Goal: Task Accomplishment & Management: Manage account settings

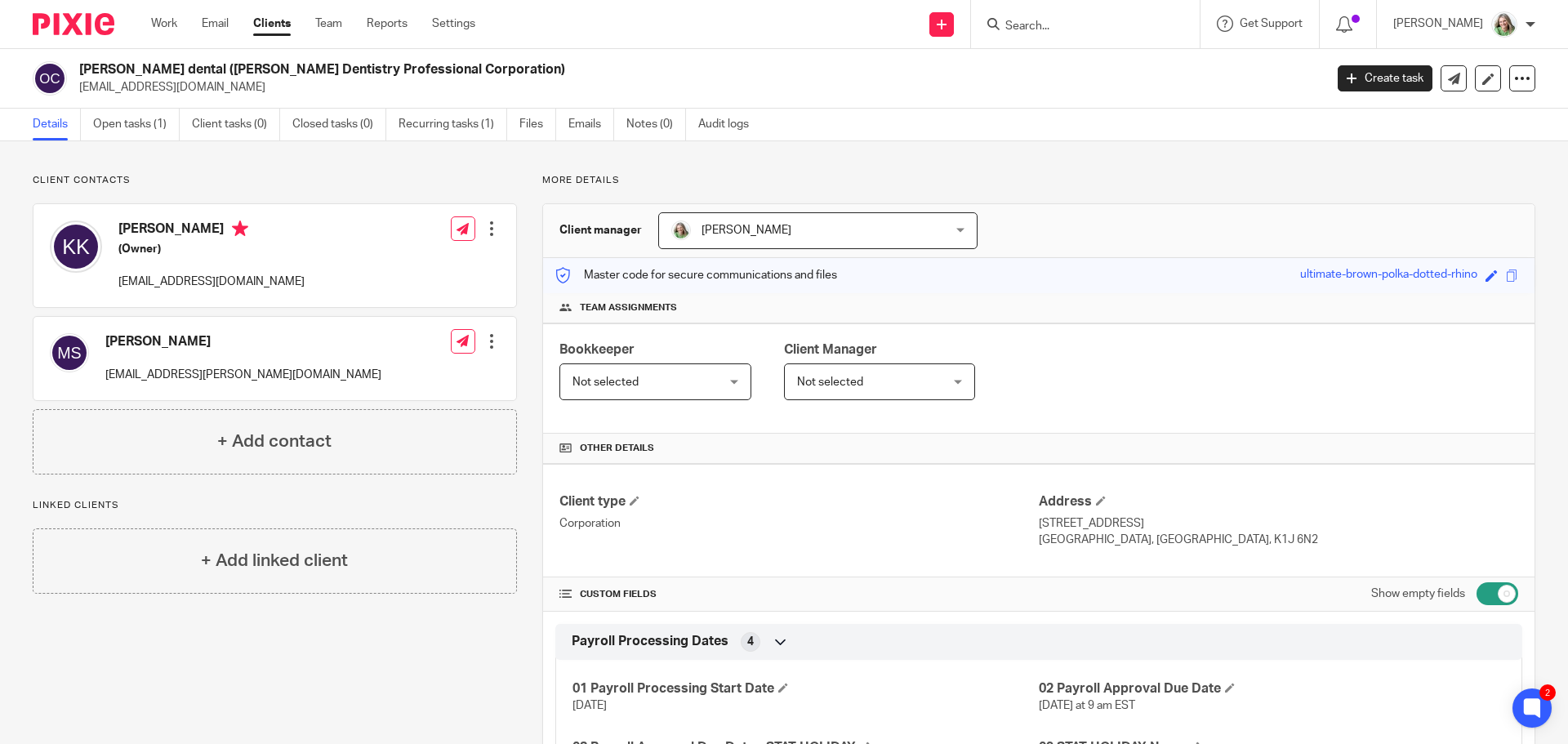
click at [1088, 23] on input "Search" at bounding box center [1077, 27] width 147 height 15
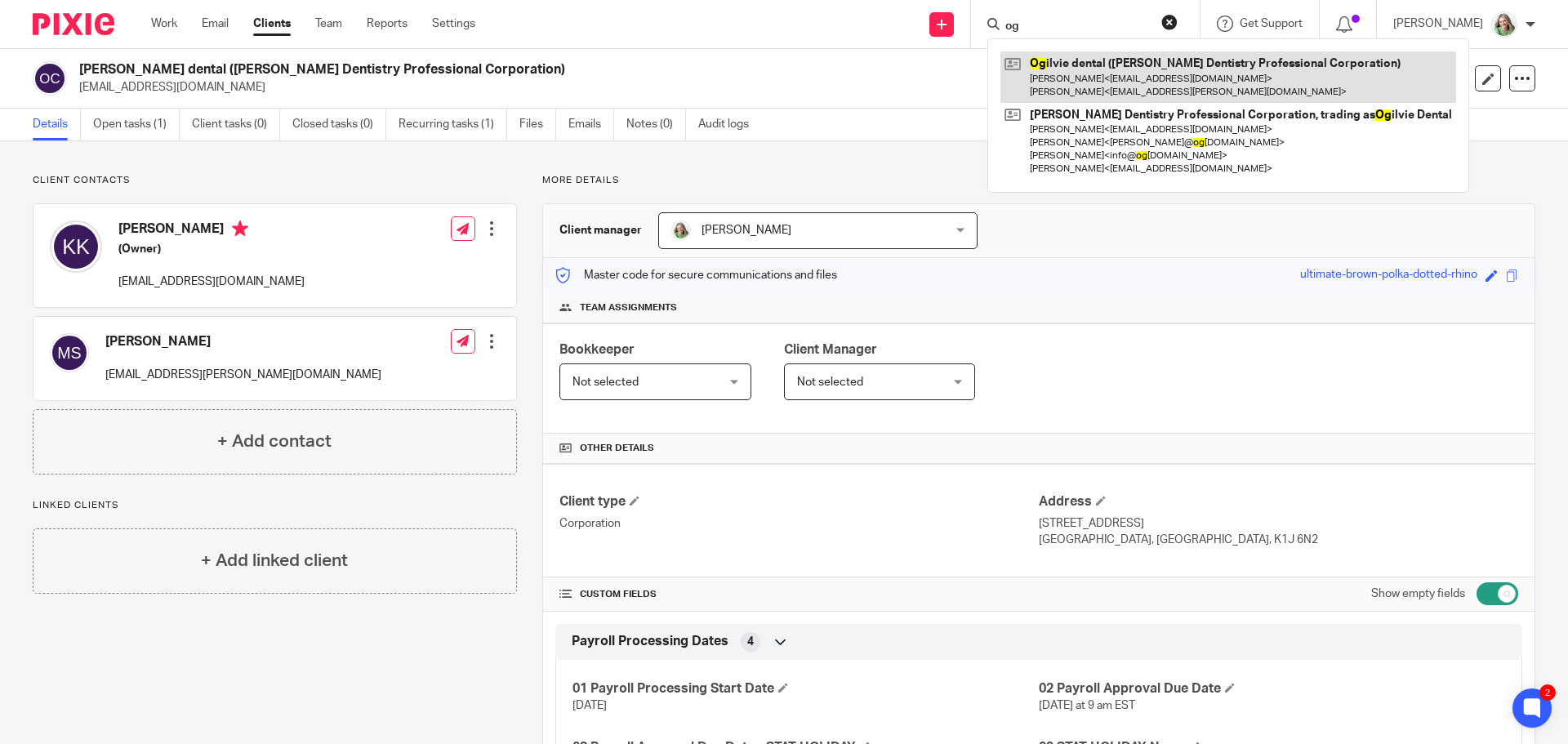
type input "og"
click at [1117, 89] on link at bounding box center [1228, 76] width 456 height 51
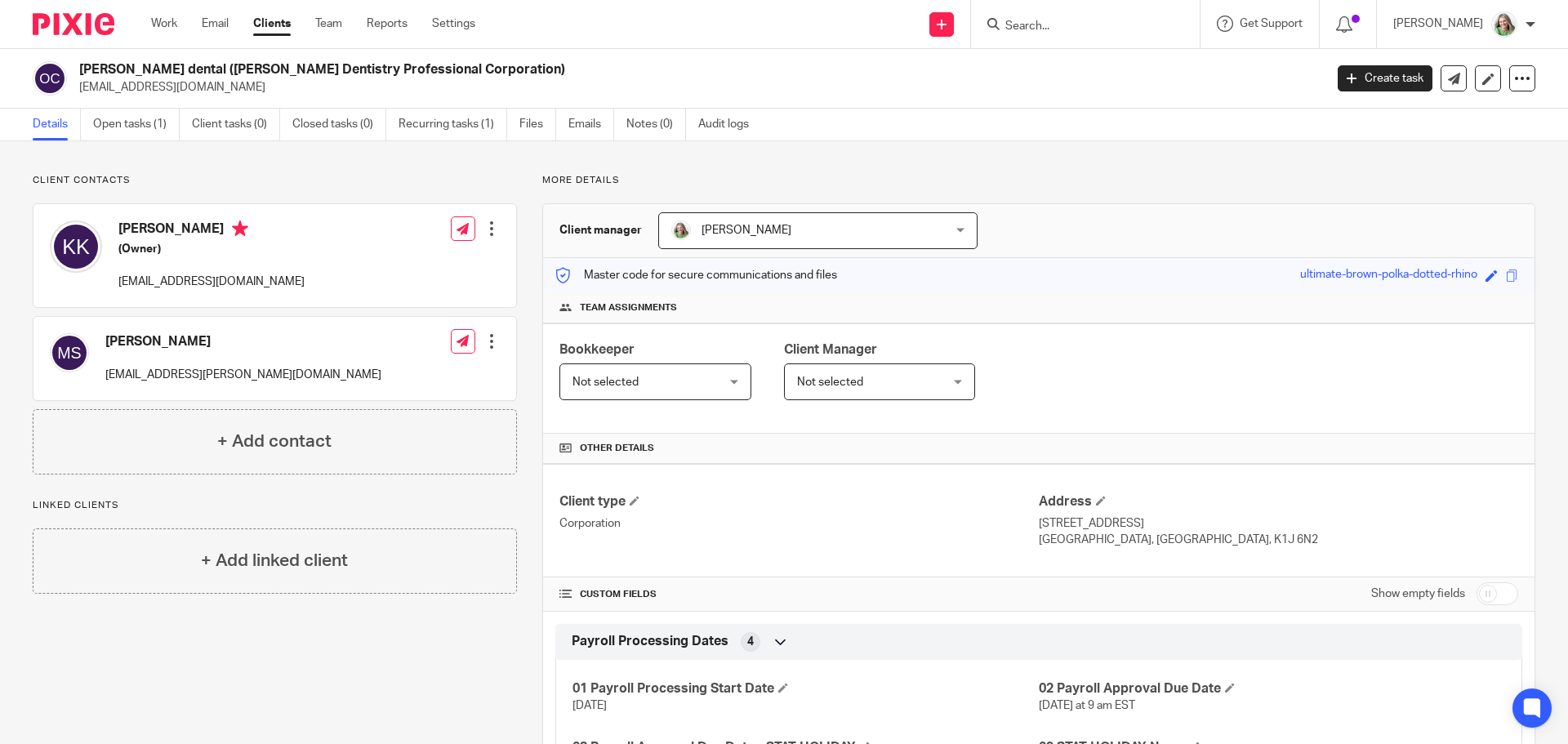
click at [346, 357] on div "[PERSON_NAME] [EMAIL_ADDRESS][PERSON_NAME][DOMAIN_NAME] Edit contact Create cli…" at bounding box center [275, 359] width 483 height 84
click at [483, 340] on div at bounding box center [491, 342] width 17 height 17
click at [388, 372] on link "Edit contact" at bounding box center [414, 377] width 156 height 23
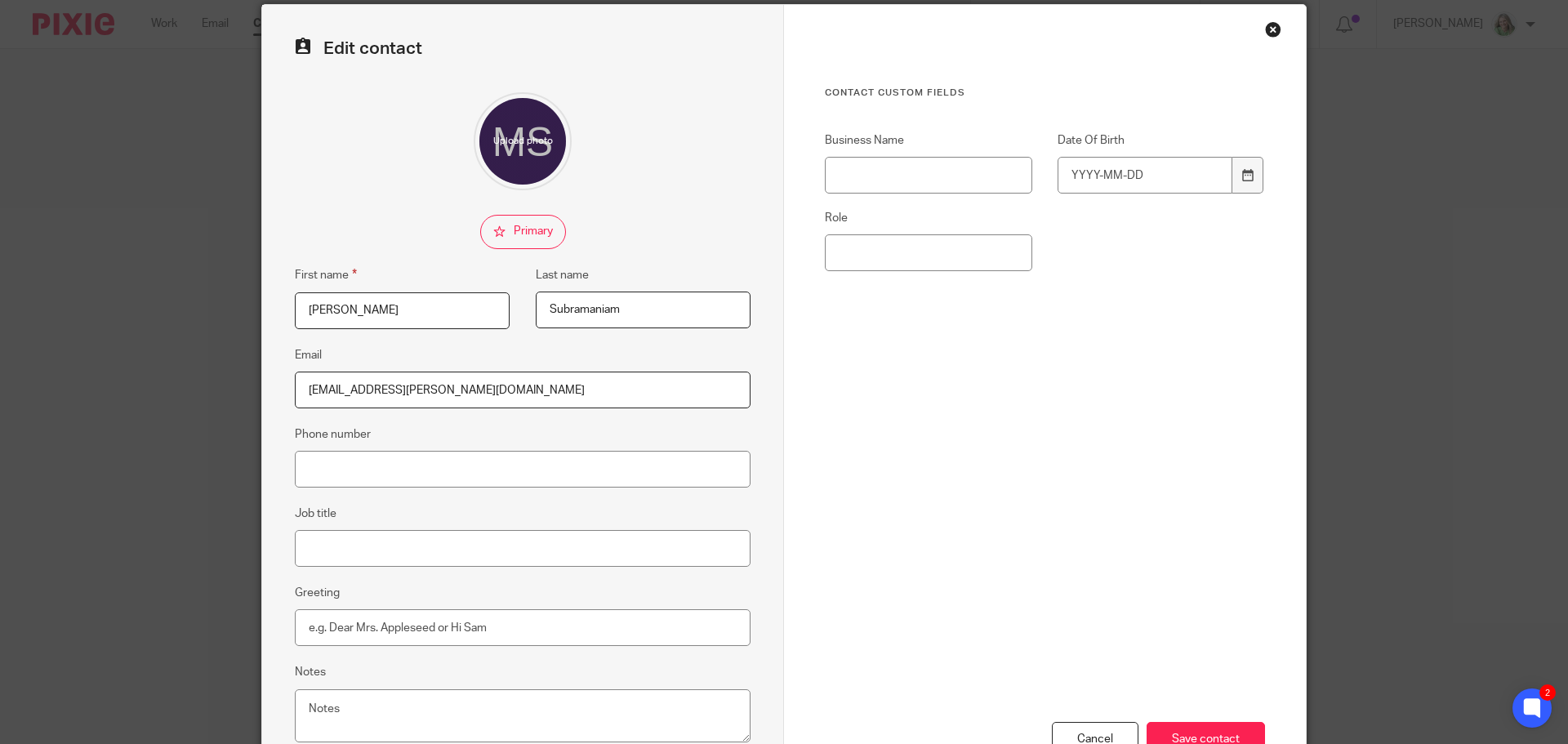
scroll to position [18, 0]
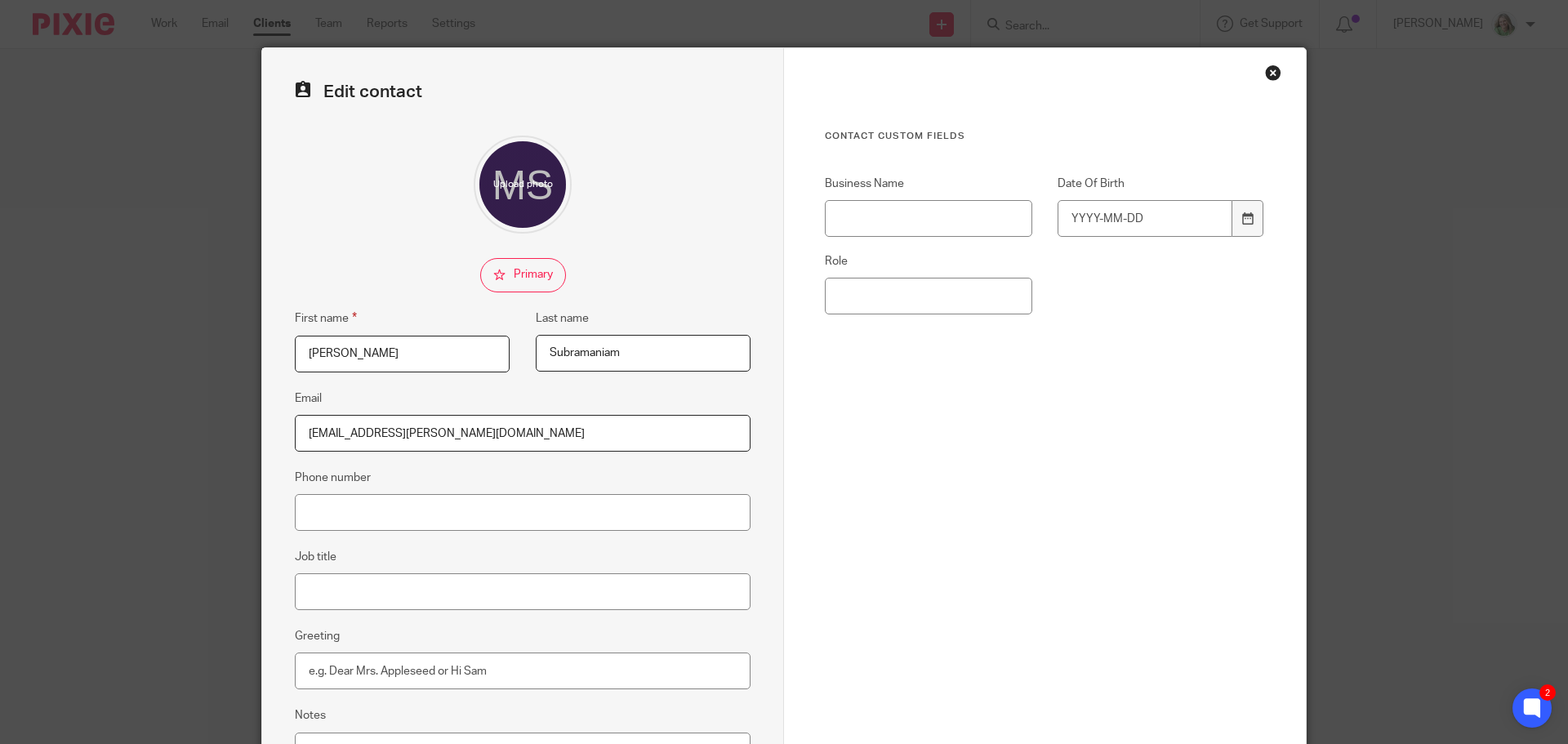
drag, startPoint x: 390, startPoint y: 357, endPoint x: 235, endPoint y: 351, distance: 155.1
click at [235, 351] on div "Edit contact First name Murugesh Last name Subramaniam Email subrasys@rogers.co…" at bounding box center [784, 372] width 1568 height 744
click at [1268, 70] on div "Close this dialog window" at bounding box center [1274, 72] width 17 height 17
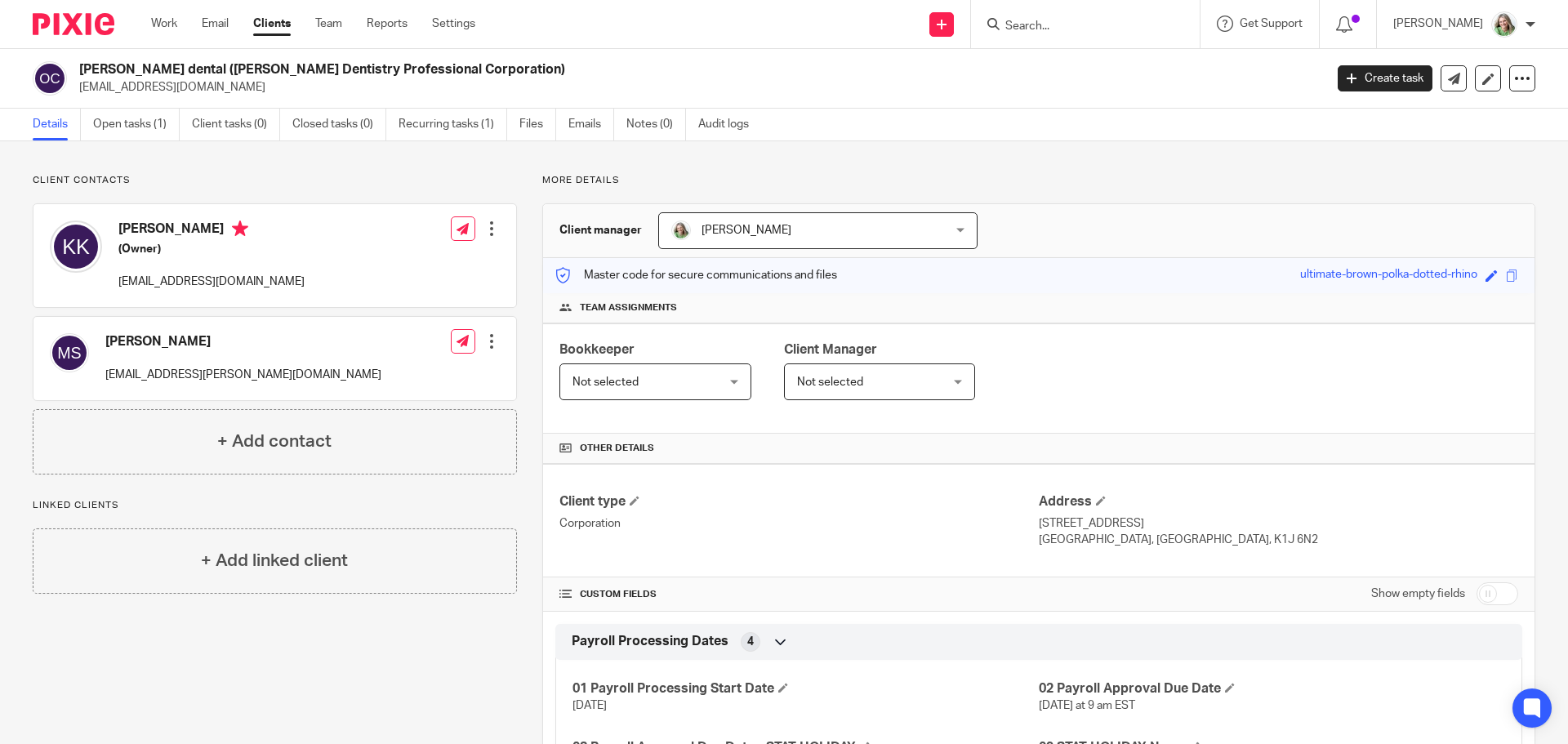
click at [490, 233] on div at bounding box center [491, 228] width 17 height 17
click at [390, 262] on link "Edit contact" at bounding box center [414, 265] width 156 height 23
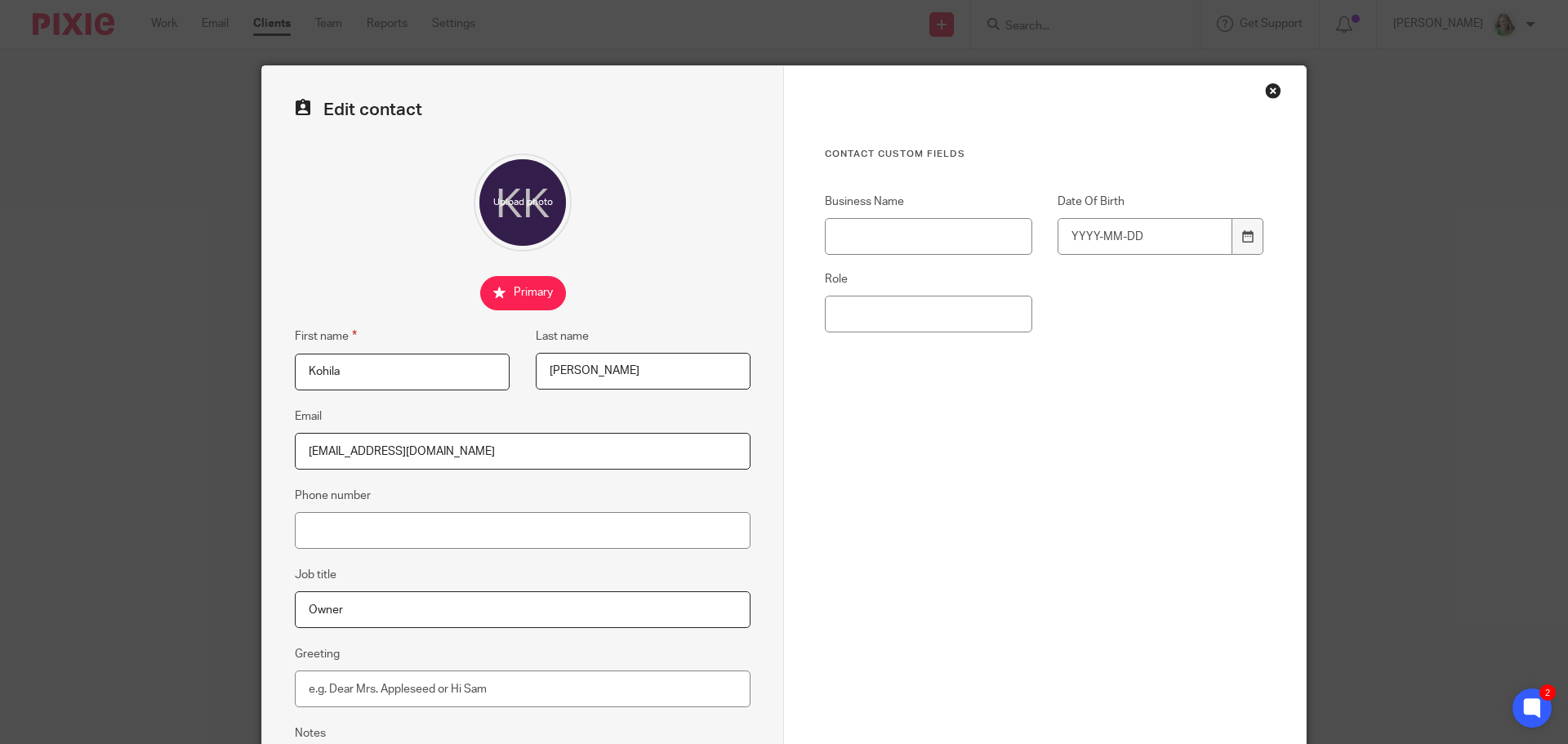
click at [1271, 86] on div "Close this dialog window" at bounding box center [1274, 91] width 17 height 17
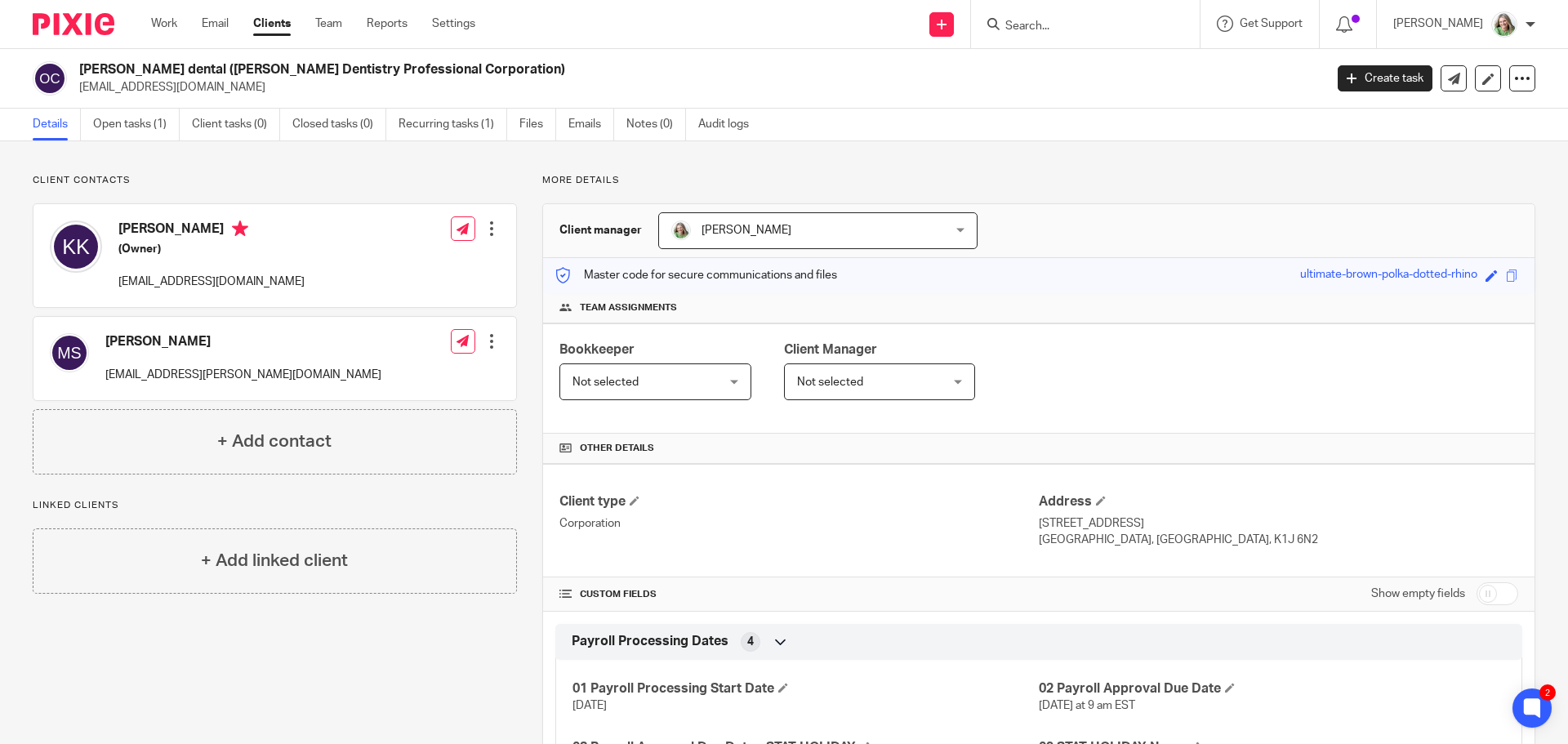
click at [483, 341] on div at bounding box center [491, 342] width 17 height 17
click at [415, 371] on link "Edit contact" at bounding box center [414, 377] width 156 height 23
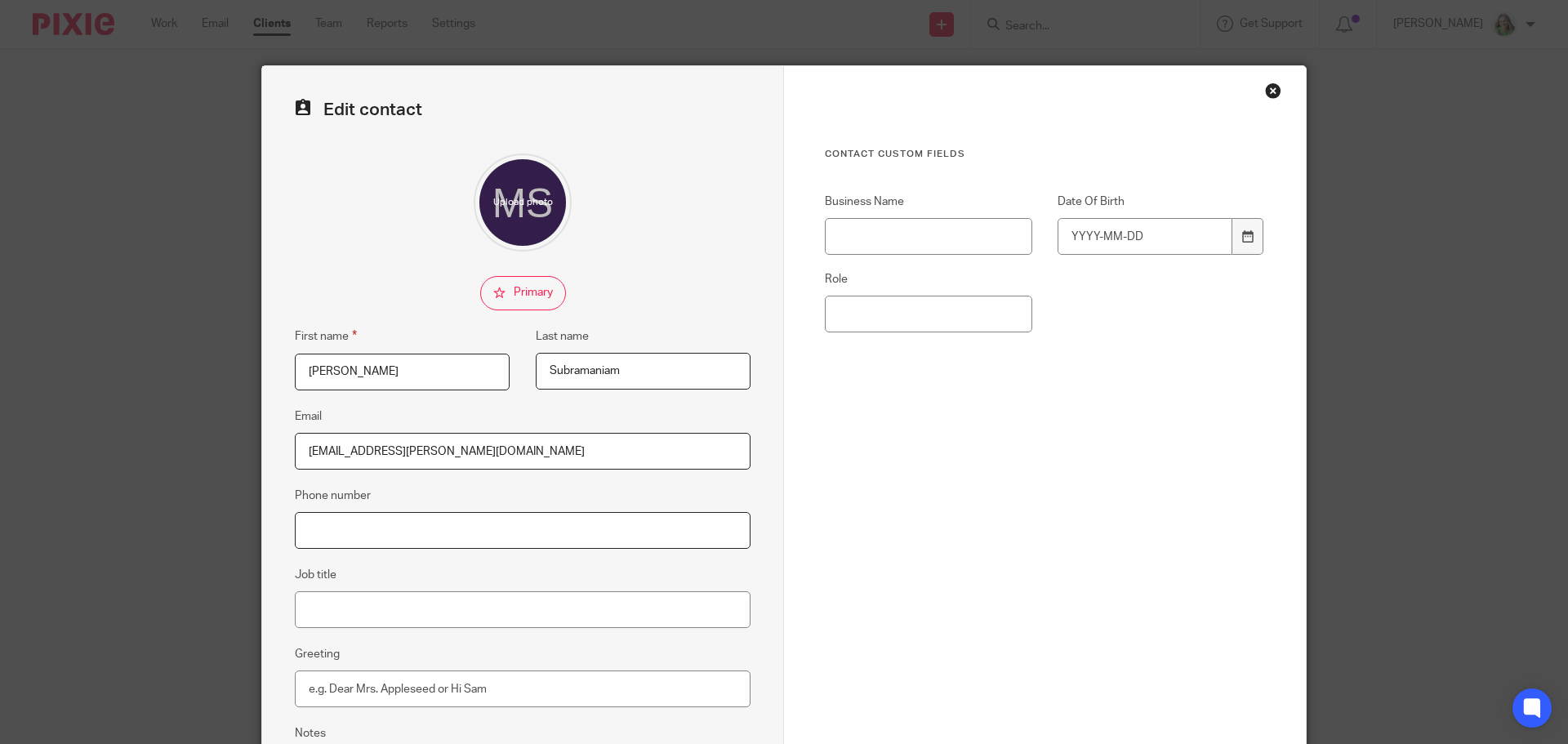
click at [420, 529] on input "Phone number" at bounding box center [522, 530] width 456 height 37
click at [407, 522] on input "647" at bounding box center [522, 530] width 456 height 37
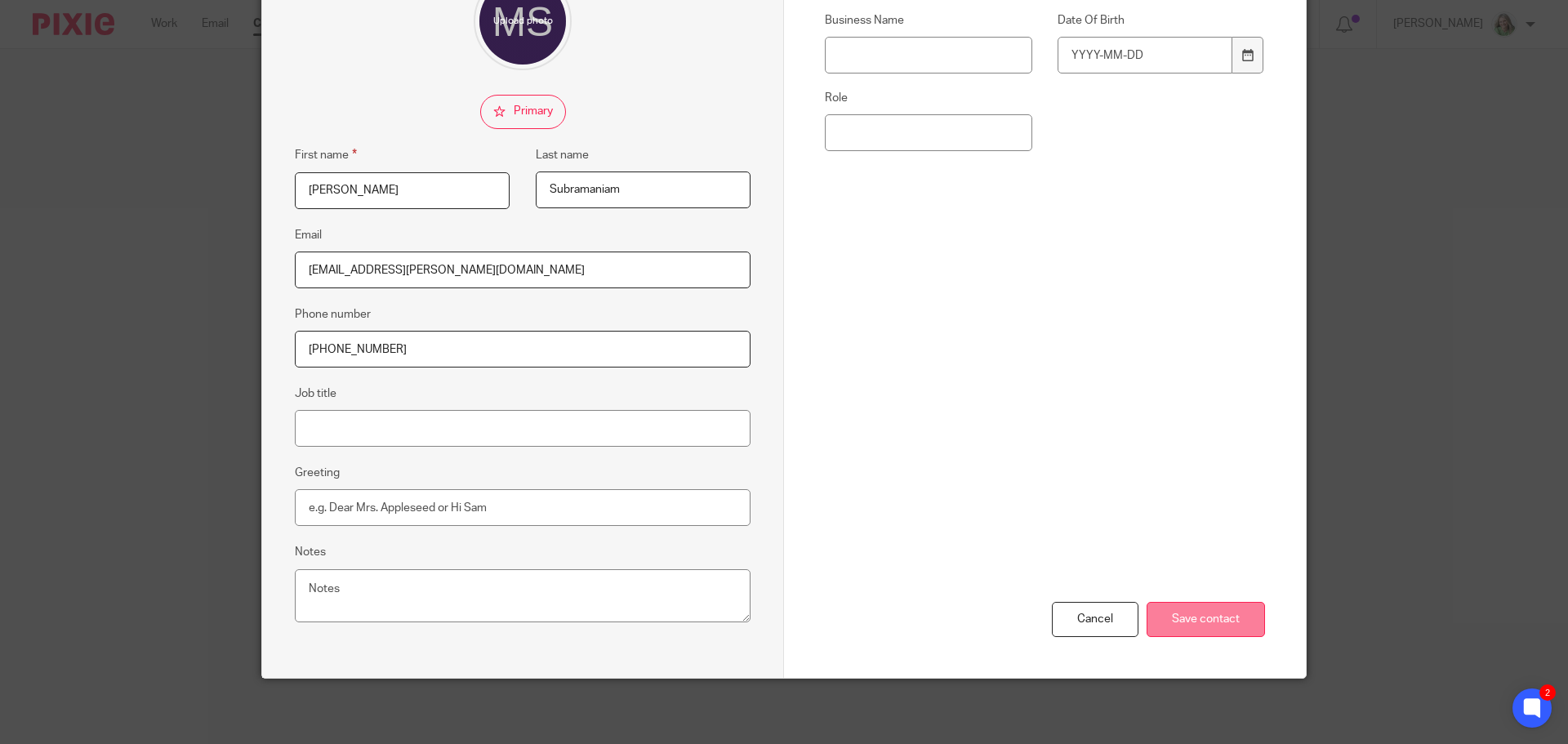
type input "[PHONE_NUMBER]"
click at [1216, 620] on input "Save contact" at bounding box center [1205, 620] width 118 height 35
click at [1187, 618] on input "Save contact" at bounding box center [1205, 620] width 118 height 35
